Goal: Task Accomplishment & Management: Complete application form

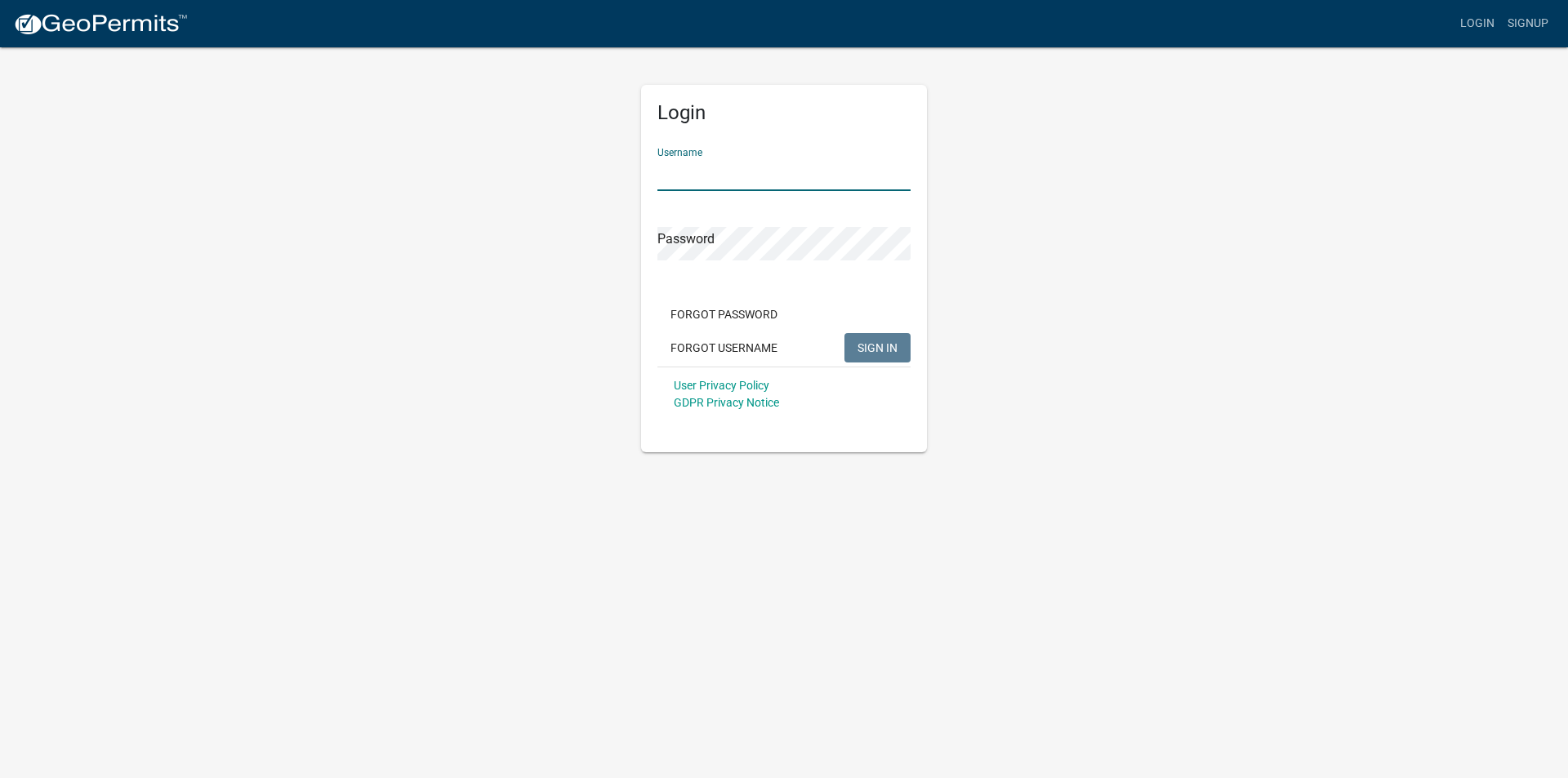
click at [766, 170] on input "Username" at bounding box center [784, 175] width 253 height 34
type input "steelridge"
click at [845, 333] on button "SIGN IN" at bounding box center [878, 348] width 66 height 30
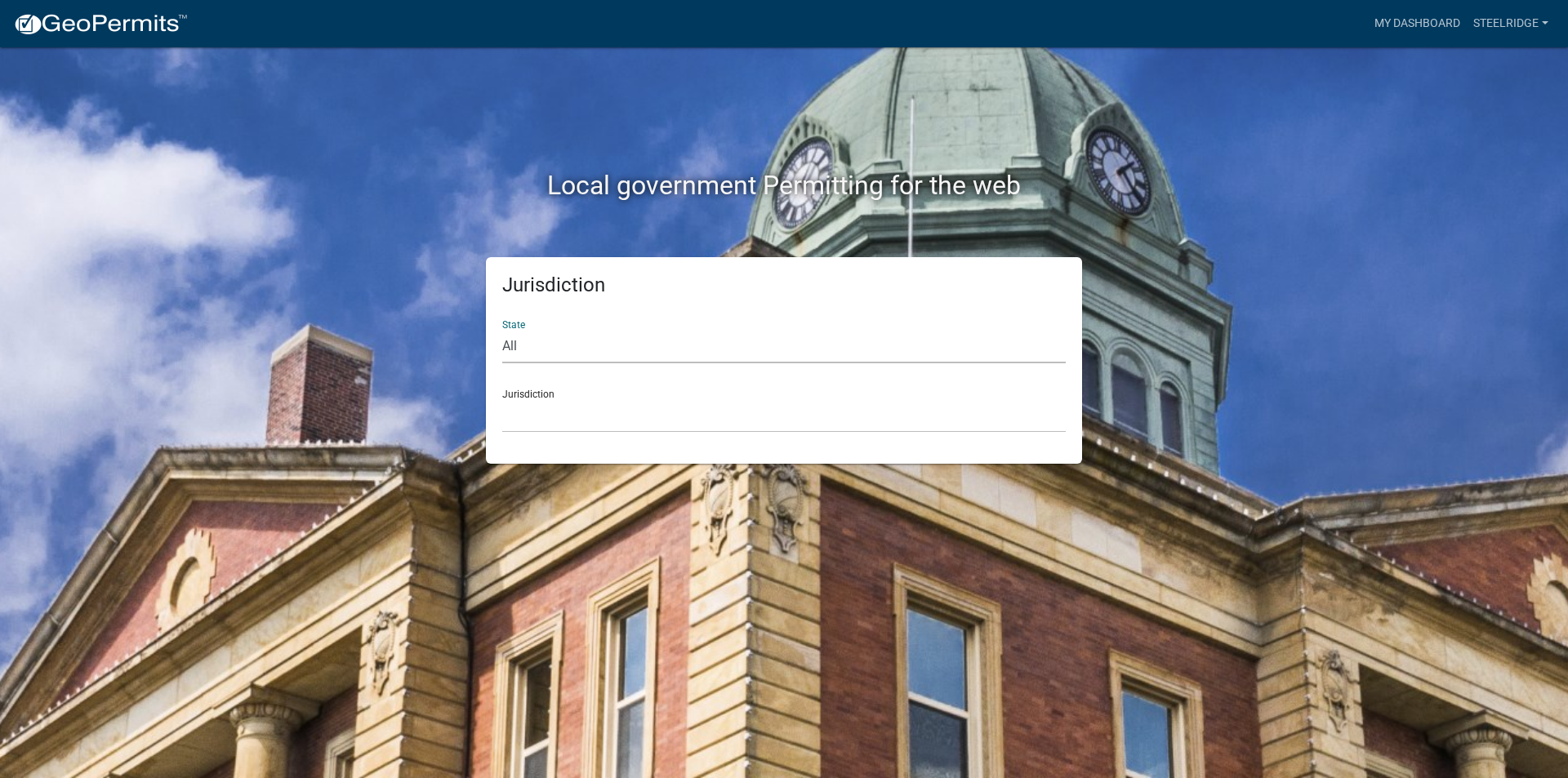
click at [566, 352] on select "All [US_STATE] [US_STATE] [US_STATE] [US_STATE] [US_STATE] [US_STATE] [US_STATE…" at bounding box center [784, 347] width 564 height 34
select select "[US_STATE]"
click at [502, 330] on select "All [US_STATE] [US_STATE] [US_STATE] [US_STATE] [US_STATE] [US_STATE] [US_STATE…" at bounding box center [784, 347] width 564 height 34
click at [573, 403] on select "City of [GEOGRAPHIC_DATA], [US_STATE] City of [GEOGRAPHIC_DATA], [US_STATE] Cit…" at bounding box center [784, 416] width 564 height 34
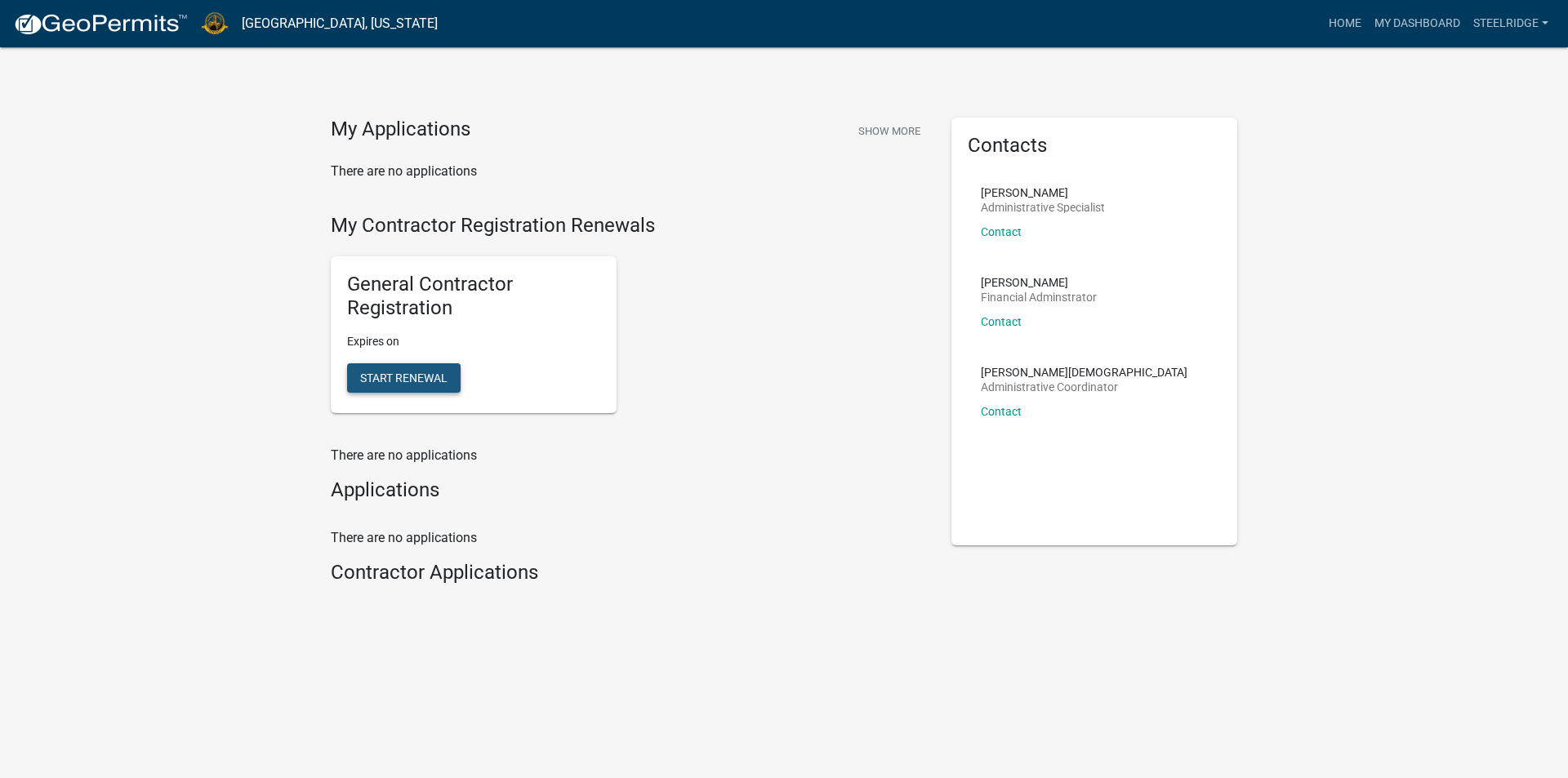
click at [399, 381] on span "Start Renewal" at bounding box center [404, 376] width 88 height 13
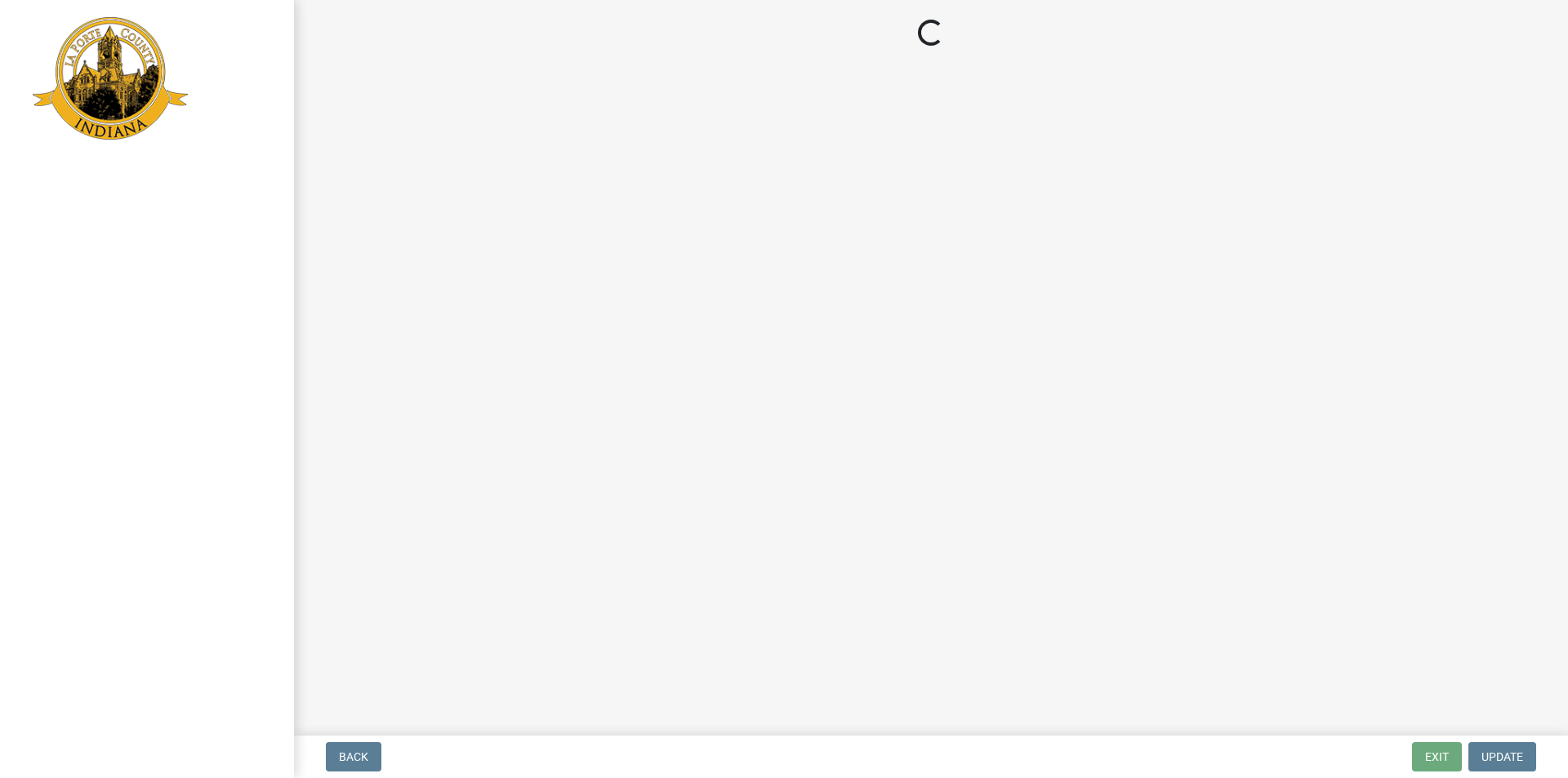
select select "IN"
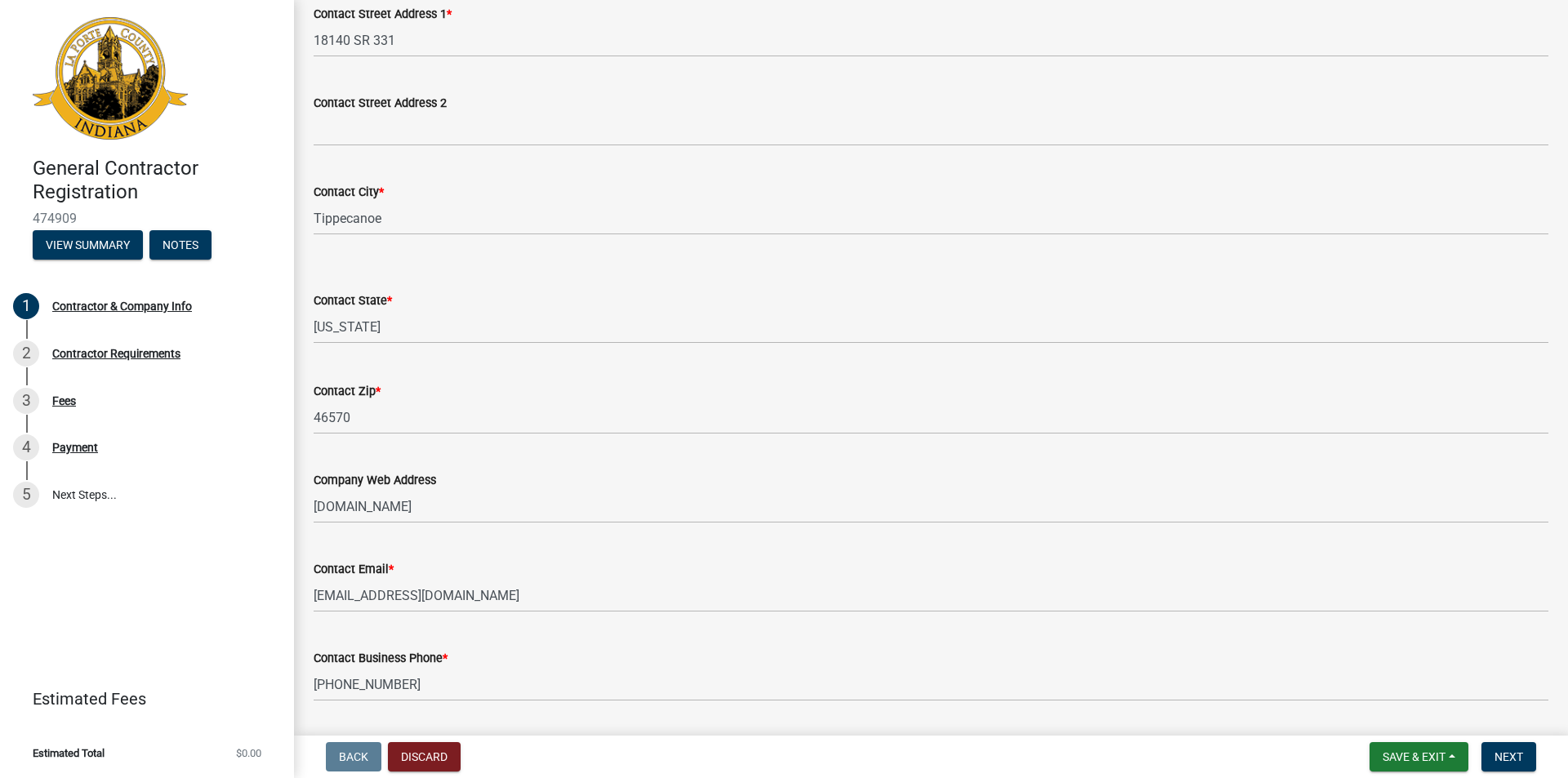
scroll to position [694, 0]
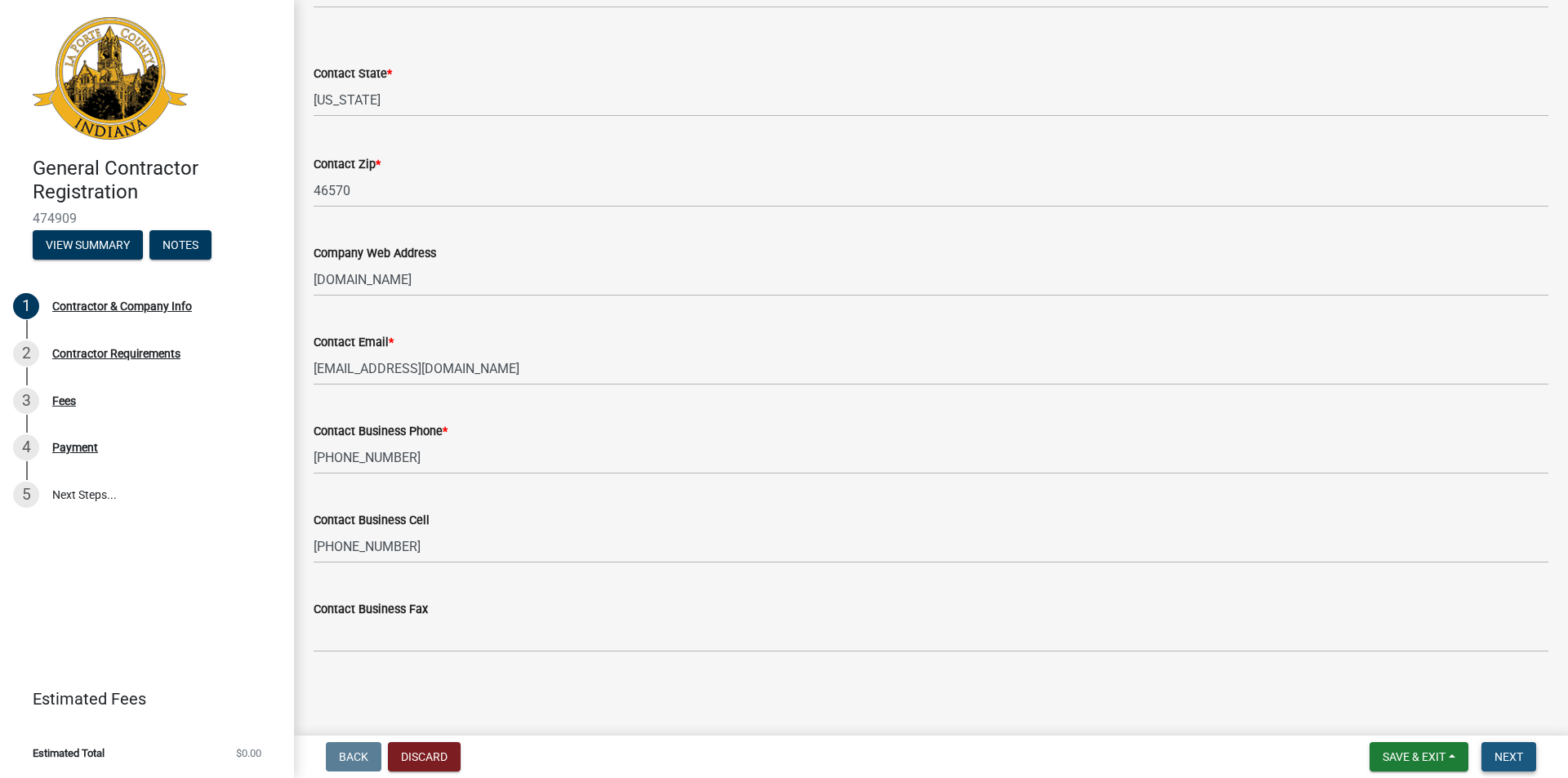
click at [1505, 751] on span "Next" at bounding box center [1509, 756] width 29 height 13
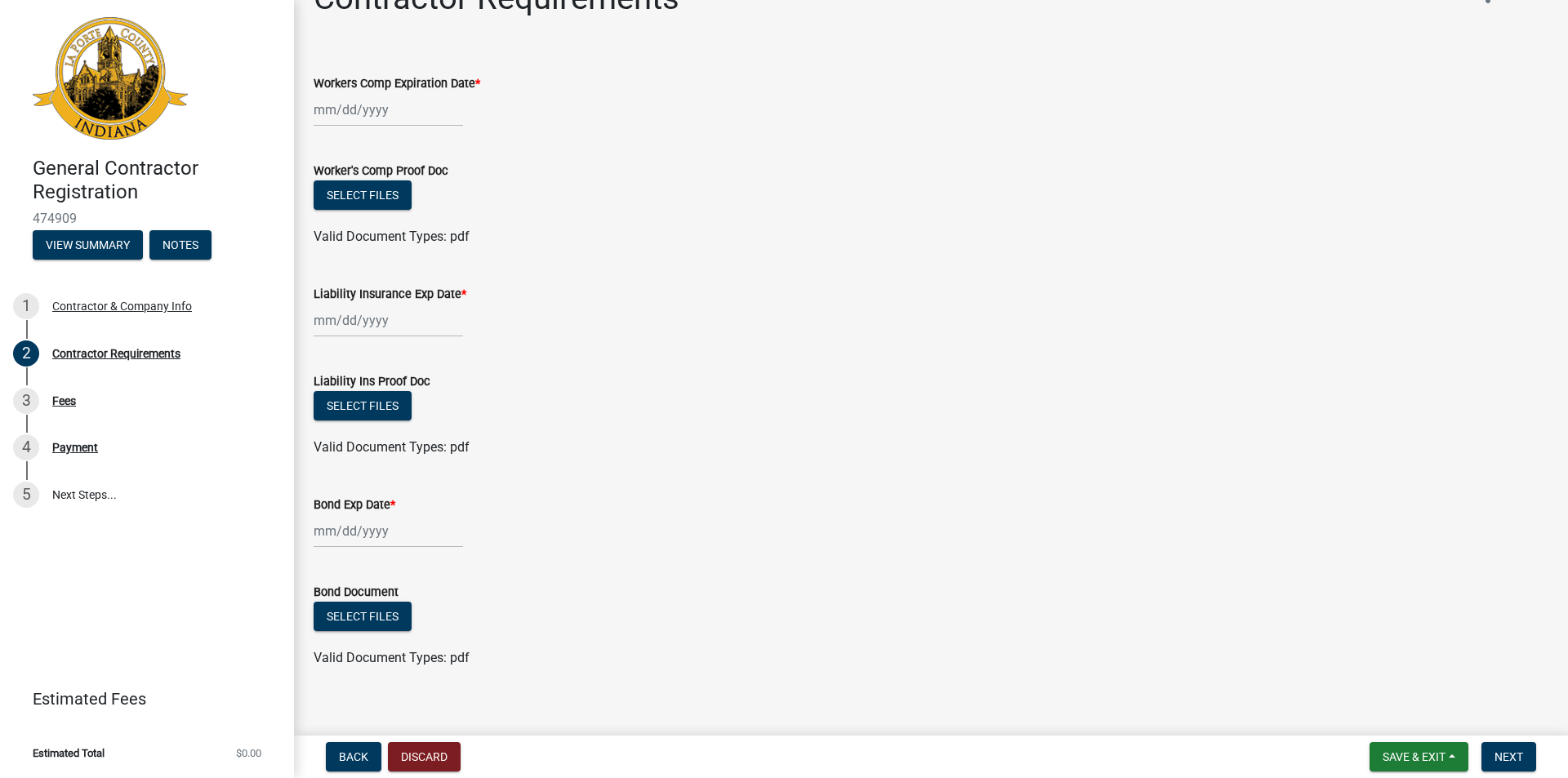
scroll to position [58, 0]
